Goal: Information Seeking & Learning: Learn about a topic

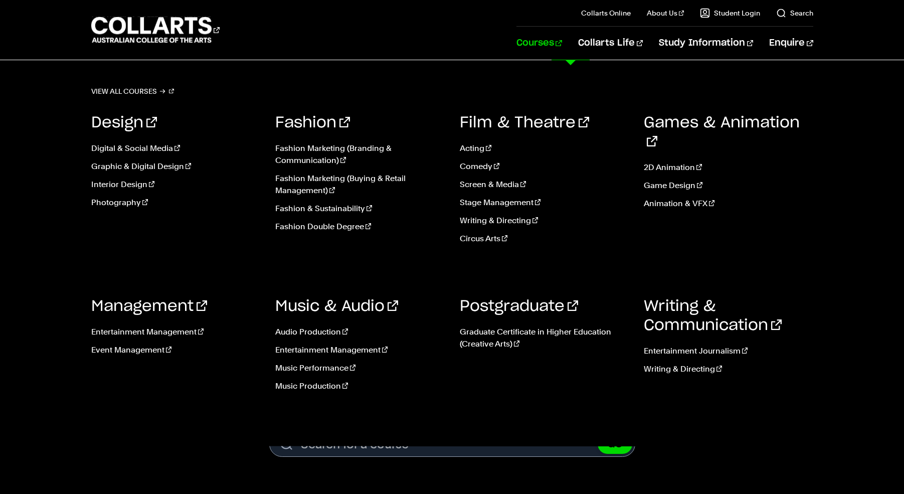
click at [562, 49] on link "Courses" at bounding box center [539, 43] width 46 height 33
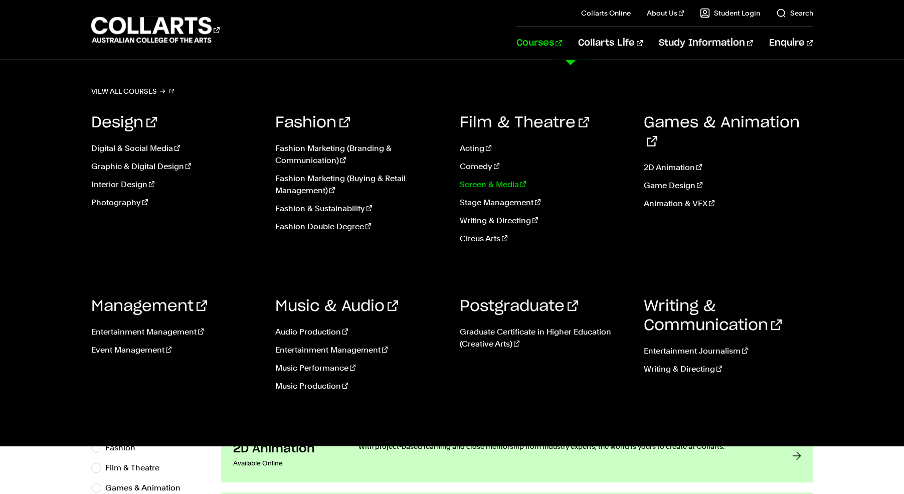
click at [480, 186] on link "Screen & Media" at bounding box center [544, 184] width 169 height 12
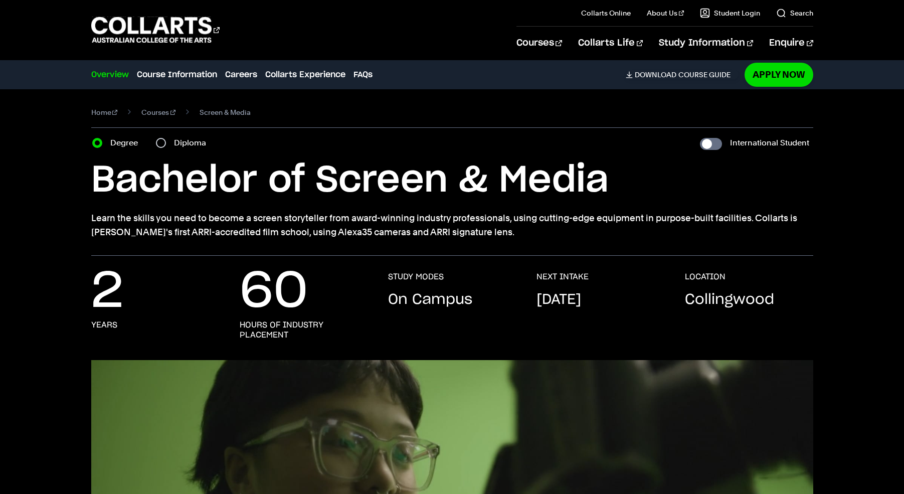
click at [60, 285] on div "2 years 60 hours of industry placement STUDY MODES On Campus NEXT INTAKE Septem…" at bounding box center [452, 316] width 876 height 88
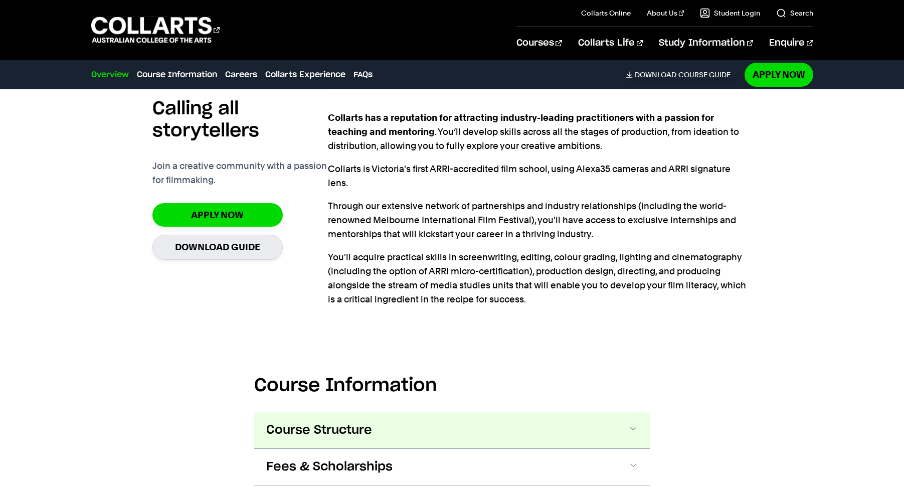
scroll to position [694, 0]
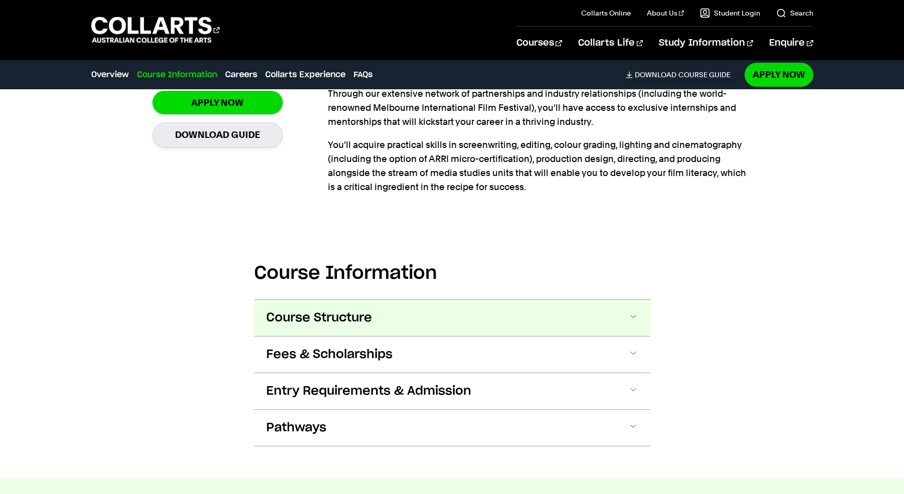
click at [420, 306] on button "Course Structure" at bounding box center [452, 318] width 396 height 36
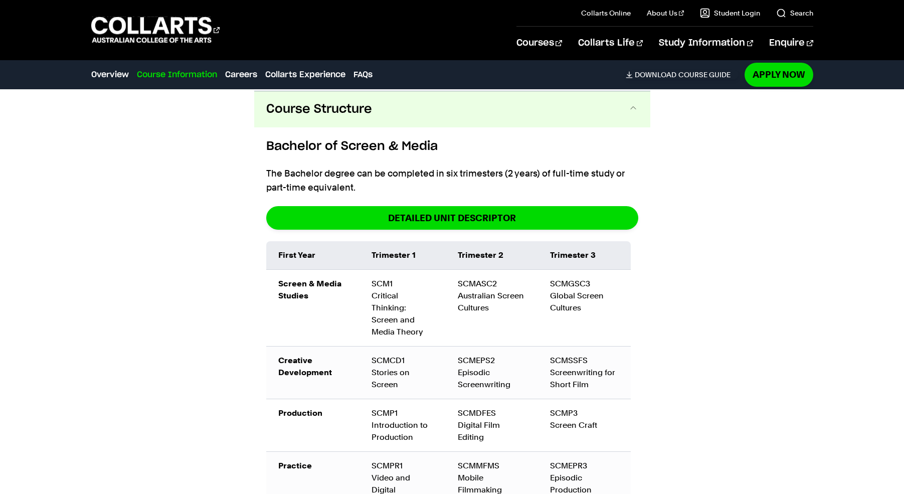
scroll to position [1034, 0]
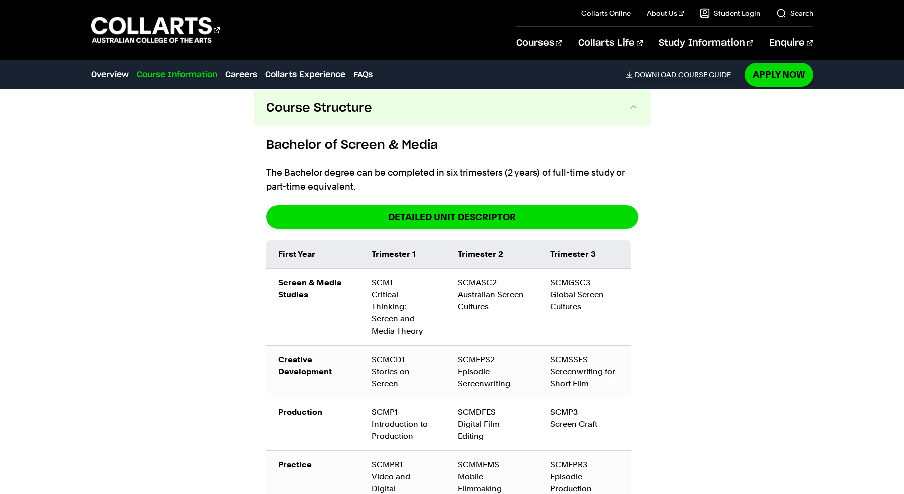
click at [225, 249] on div "Course Information Course Structure Bachelor of Screen & Media The Bachelor deg…" at bounding box center [452, 492] width 876 height 973
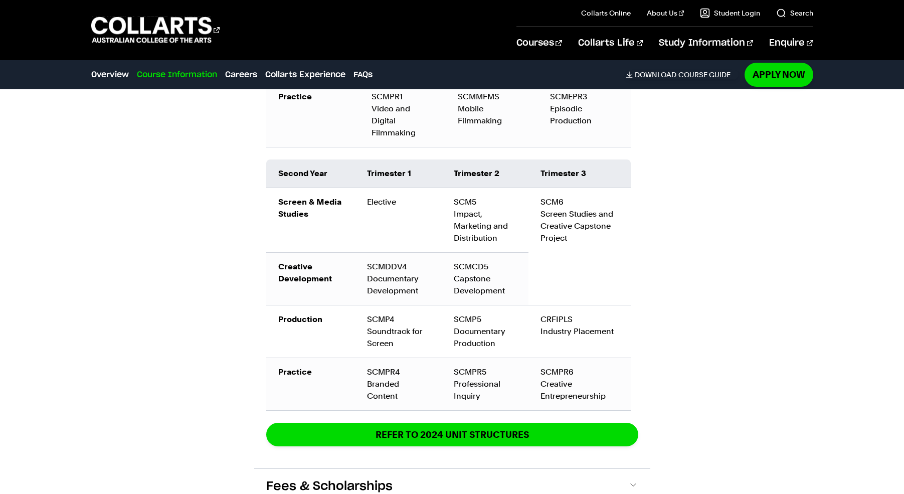
scroll to position [1402, 0]
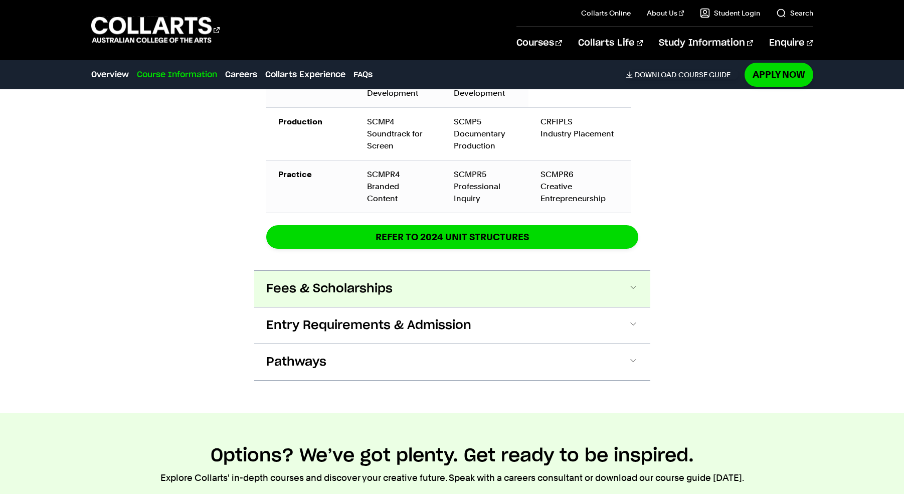
click at [274, 281] on span "Fees & Scholarships" at bounding box center [329, 289] width 126 height 16
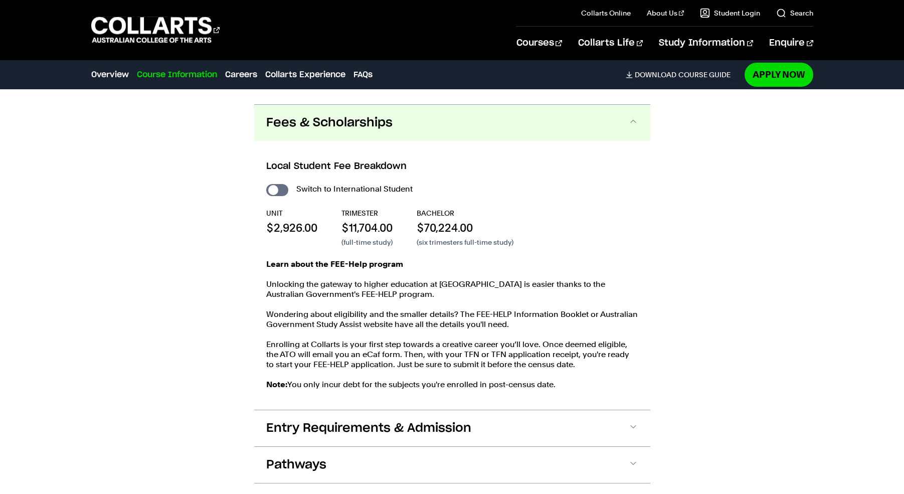
scroll to position [1768, 0]
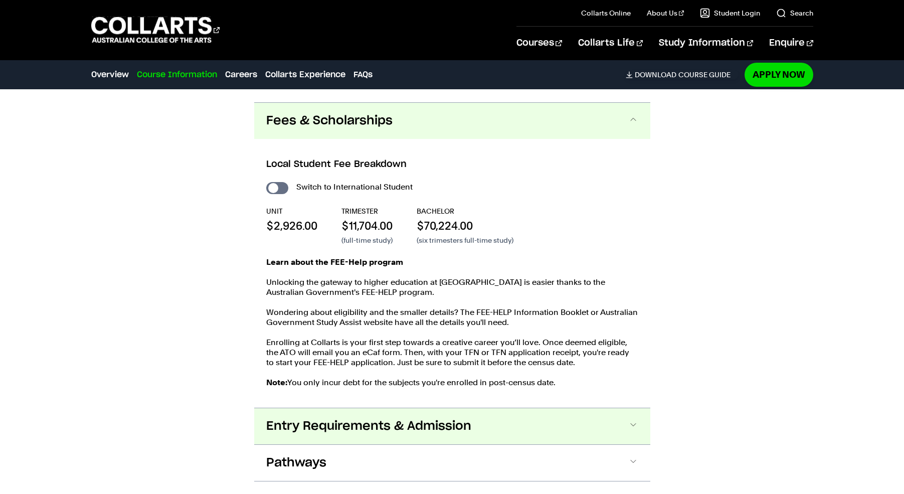
click at [352, 408] on button "Entry Requirements & Admission" at bounding box center [452, 426] width 396 height 36
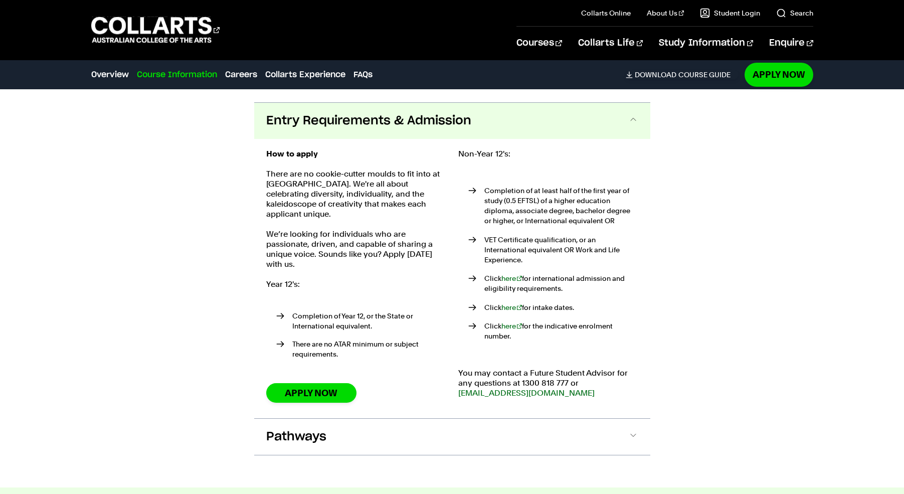
scroll to position [2073, 0]
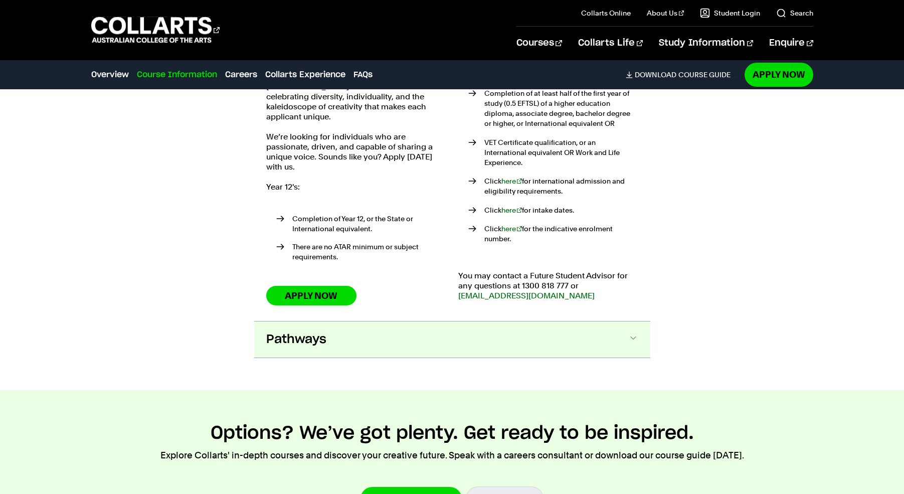
click at [317, 321] on button "Pathways" at bounding box center [452, 339] width 396 height 36
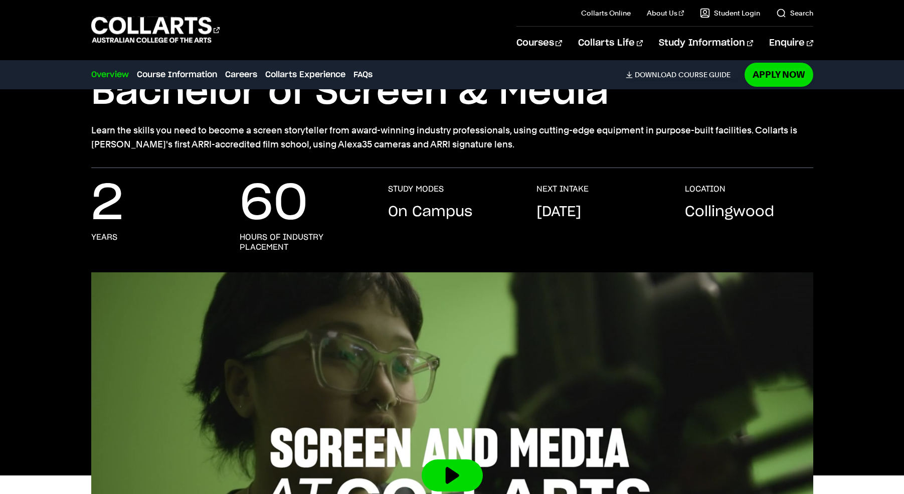
scroll to position [0, 0]
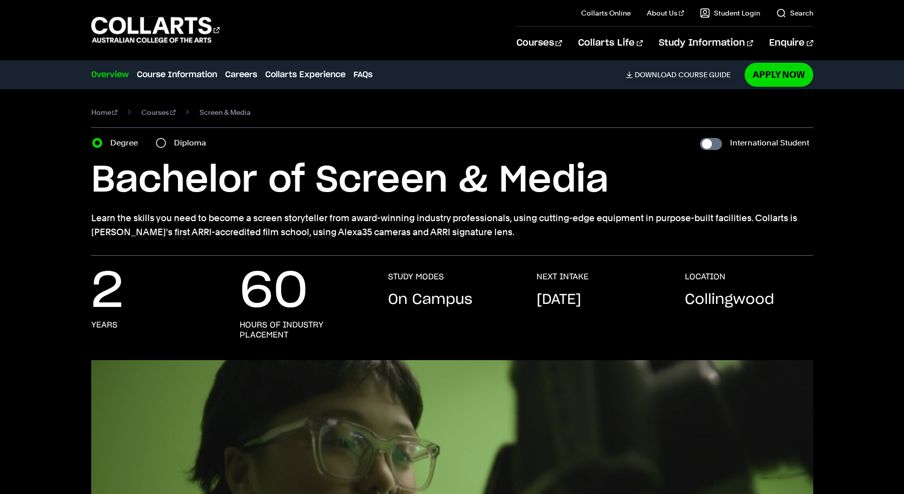
click at [63, 203] on div "Home Courses Screen & Media Course variant Degree Diploma International Student…" at bounding box center [452, 172] width 876 height 166
click at [52, 200] on div "Home Courses Screen & Media Course variant Degree Diploma International Student…" at bounding box center [452, 172] width 876 height 166
click at [57, 211] on div "Home Courses Screen & Media Course variant Degree Diploma International Student…" at bounding box center [452, 172] width 876 height 166
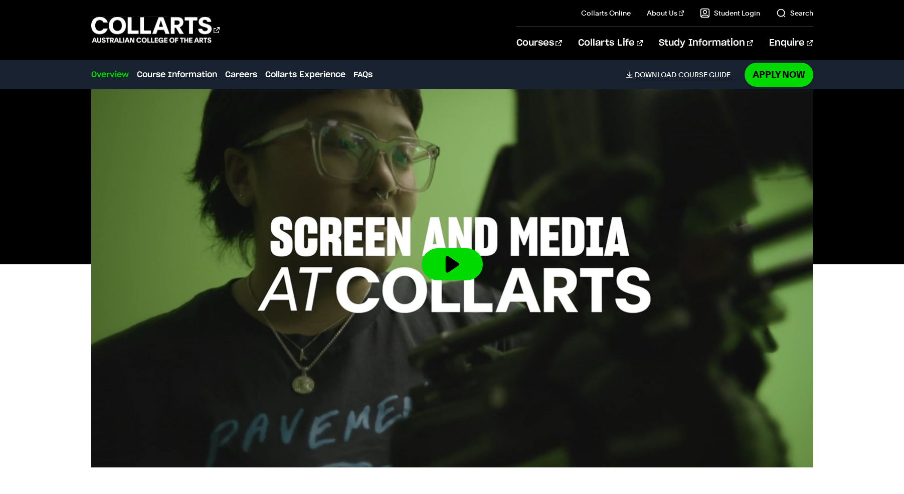
scroll to position [549, 0]
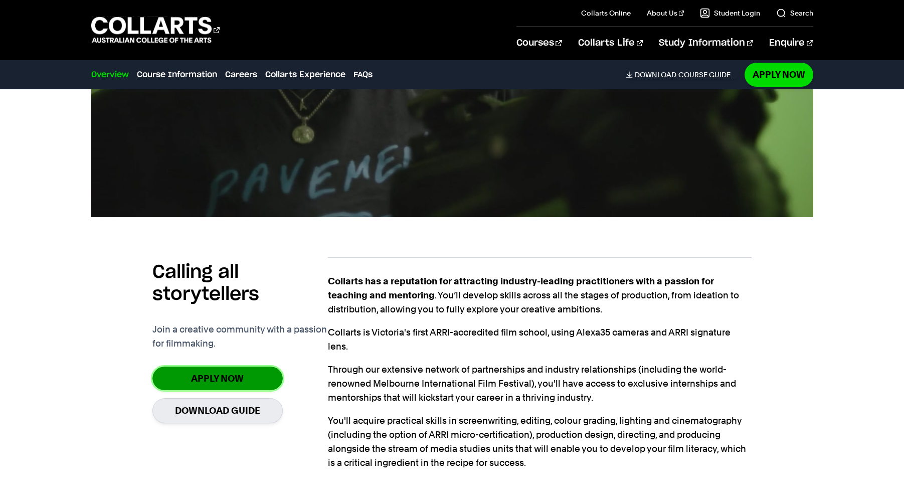
click at [233, 379] on link "Apply Now" at bounding box center [217, 378] width 130 height 24
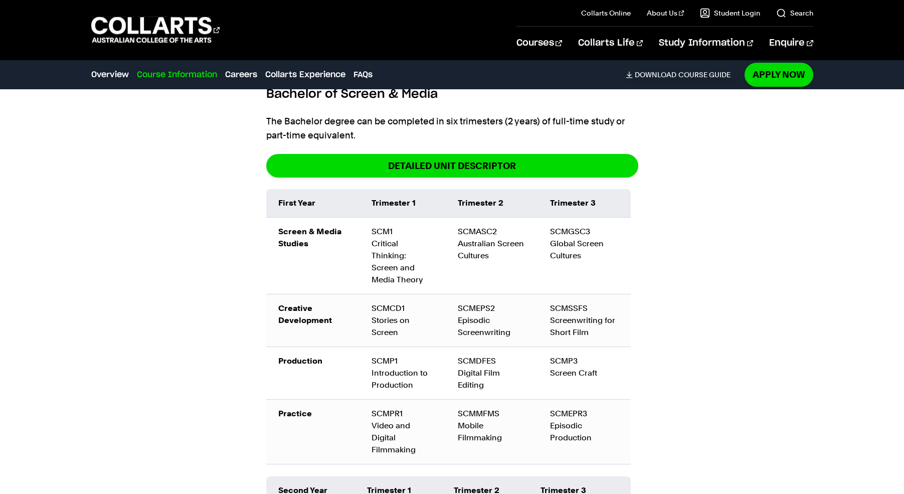
scroll to position [1085, 0]
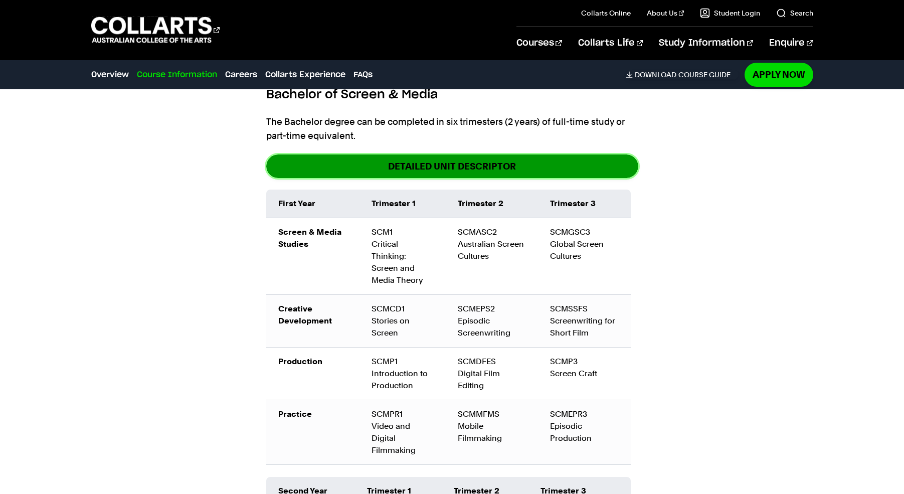
click at [414, 158] on link "DETAILED UNIT DESCRIPTOR" at bounding box center [452, 166] width 372 height 24
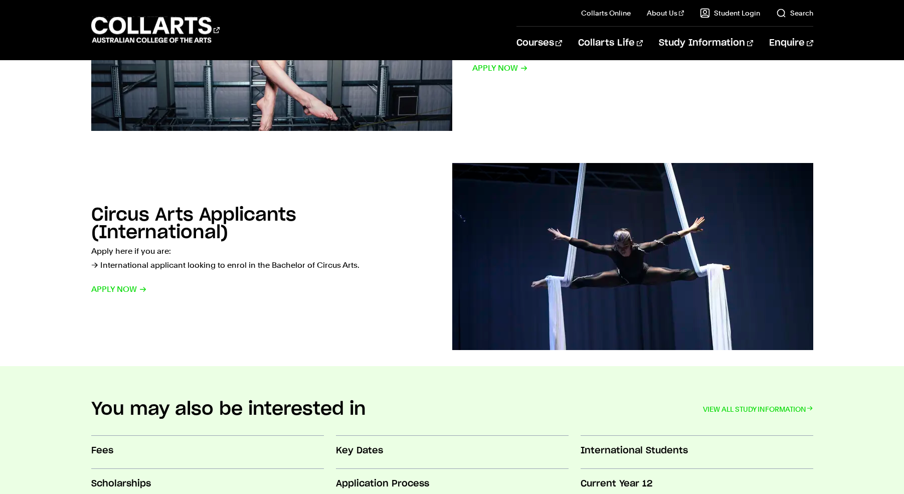
scroll to position [734, 0]
